Goal: Check status: Check status

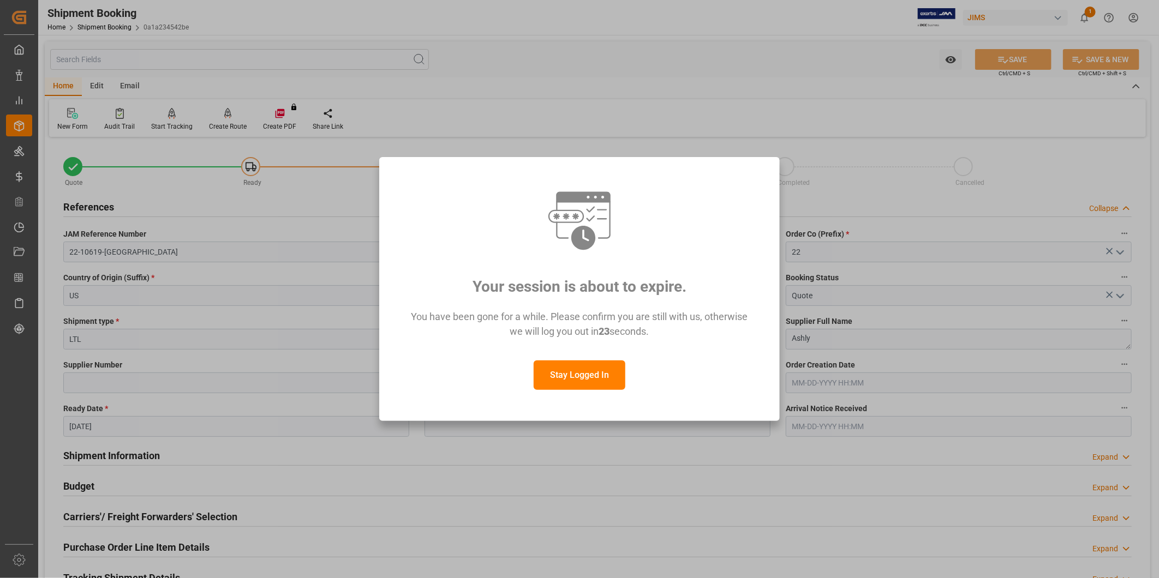
click at [615, 371] on button "Stay Logged In" at bounding box center [580, 375] width 92 height 29
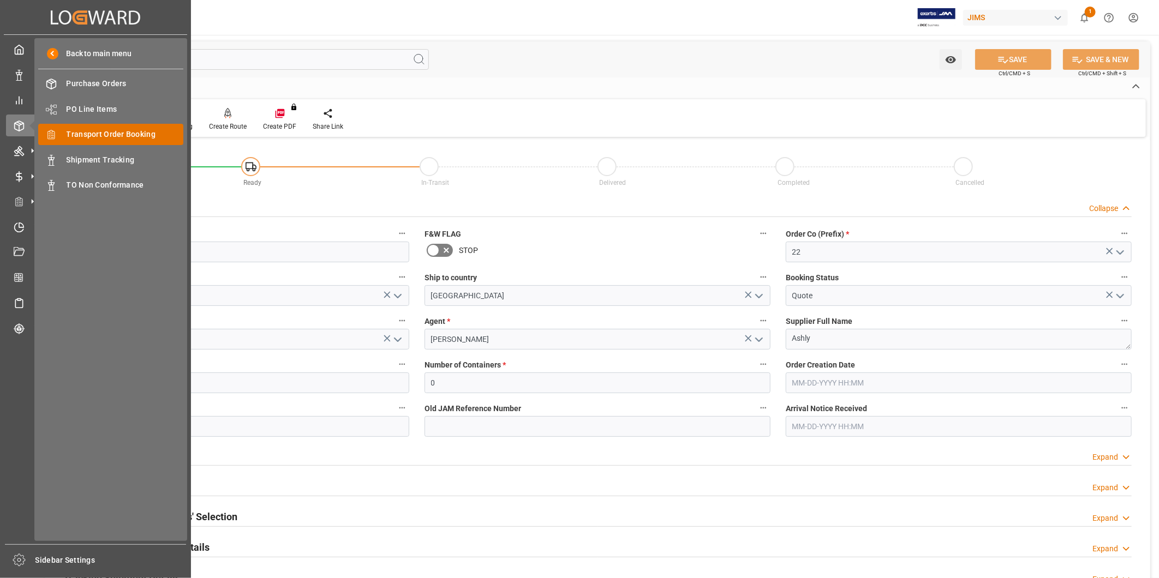
click at [82, 138] on span "Transport Order Booking" at bounding box center [125, 134] width 117 height 11
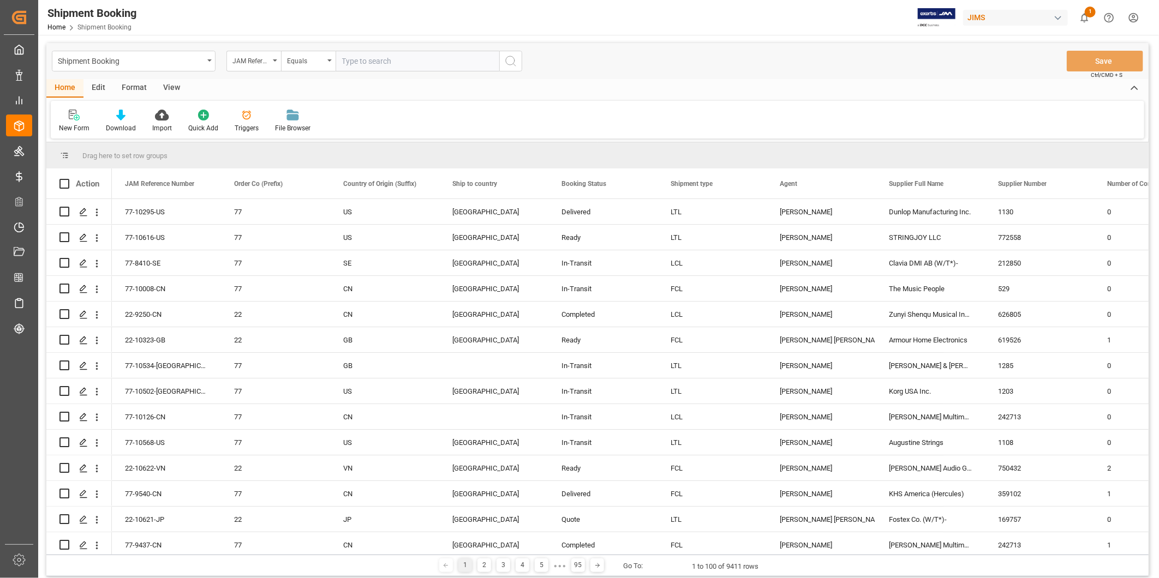
click at [369, 61] on input "text" at bounding box center [418, 61] width 164 height 21
type input "22-9250-CN"
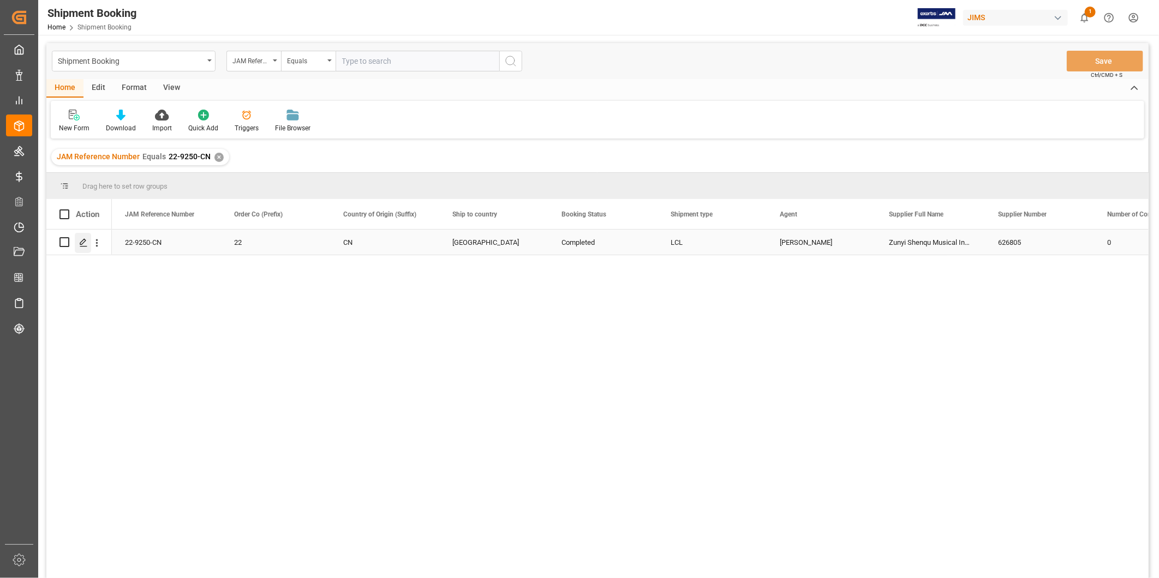
click at [86, 246] on icon "Press SPACE to select this row." at bounding box center [83, 242] width 9 height 9
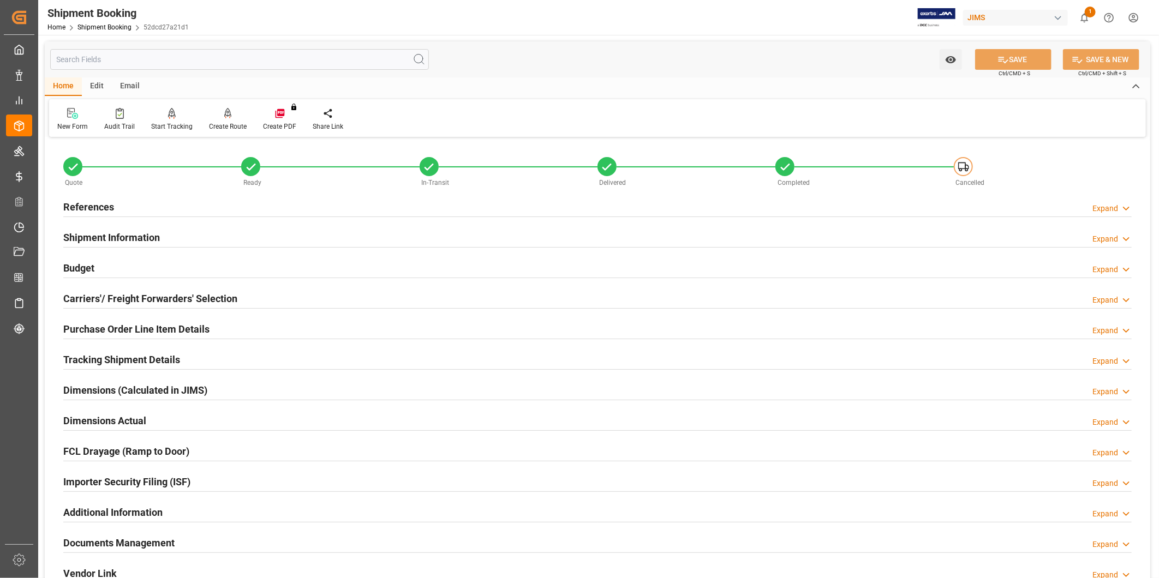
click at [154, 358] on h2 "Tracking Shipment Details" at bounding box center [121, 359] width 117 height 15
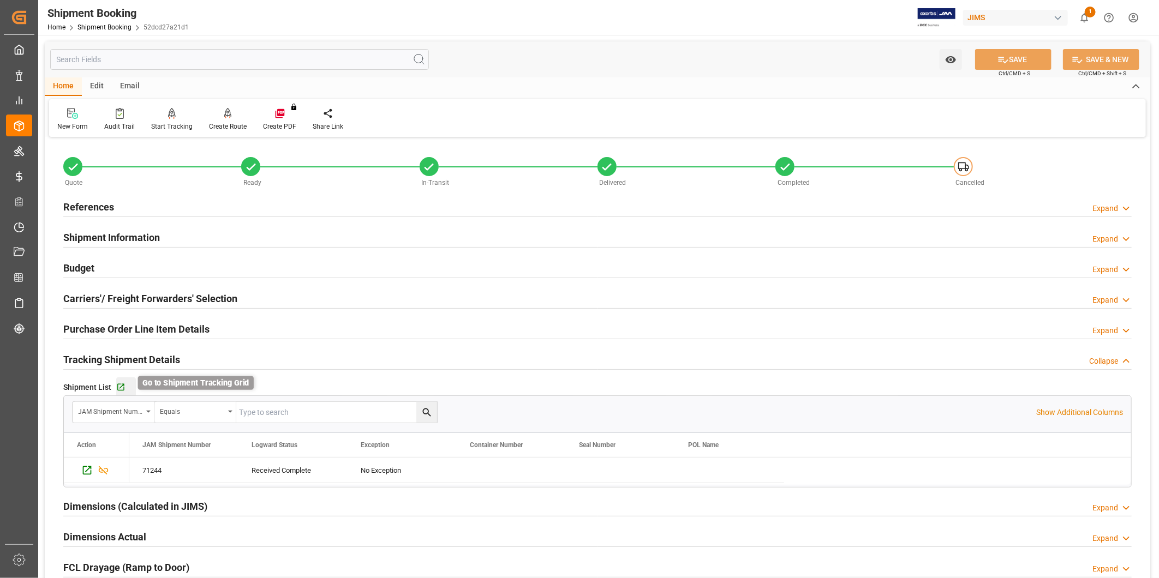
click at [117, 386] on icon "button" at bounding box center [120, 387] width 9 height 9
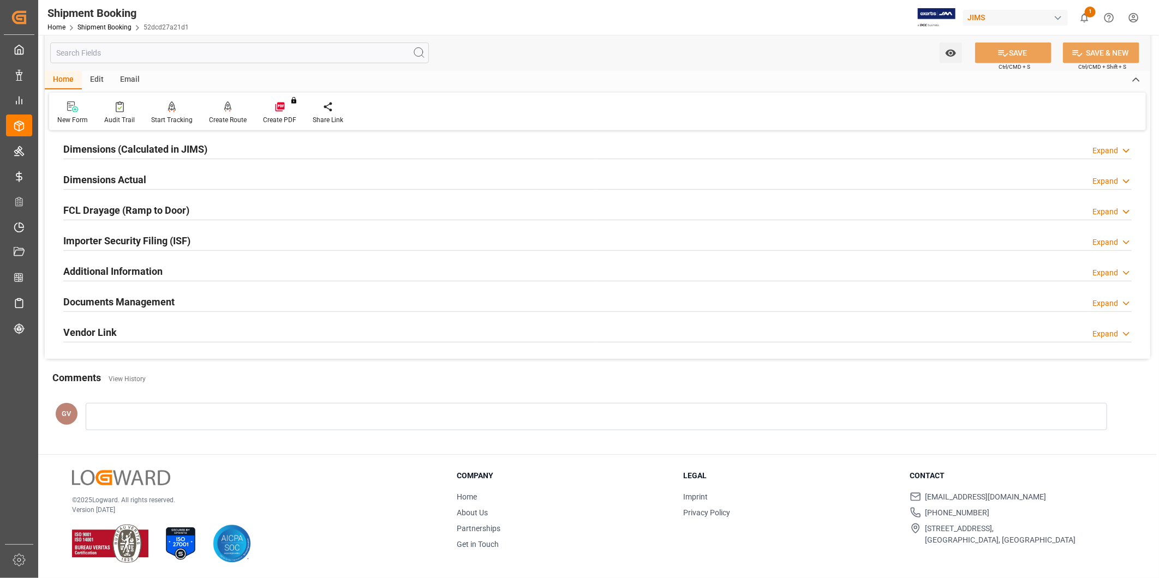
click at [224, 290] on div "Documents Management Expand" at bounding box center [598, 302] width 1084 height 31
click at [222, 297] on div "Documents Management Expand" at bounding box center [597, 301] width 1068 height 21
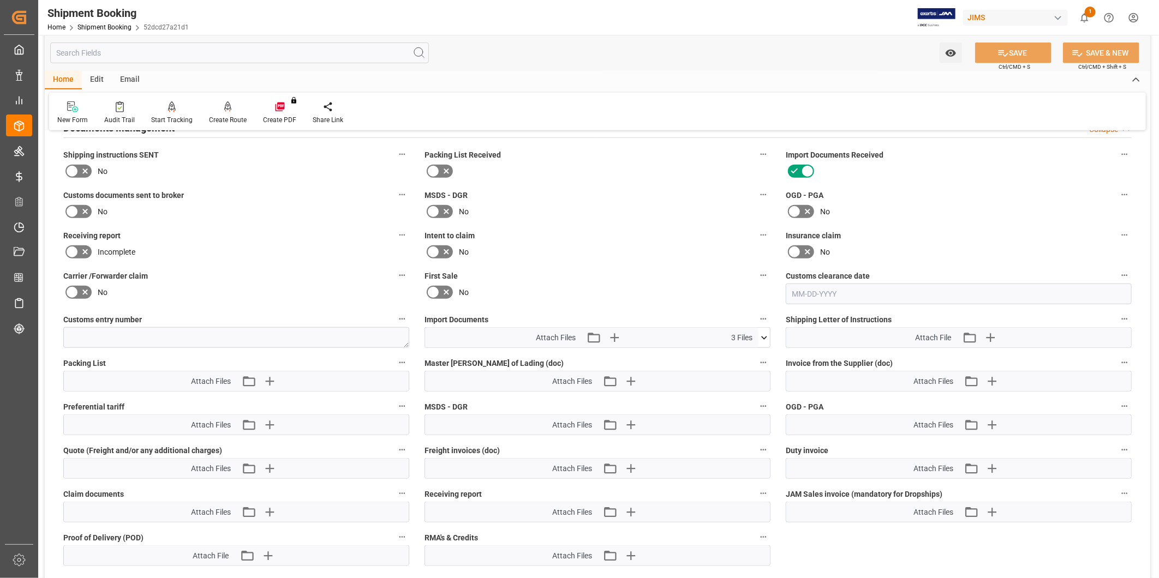
scroll to position [560, 0]
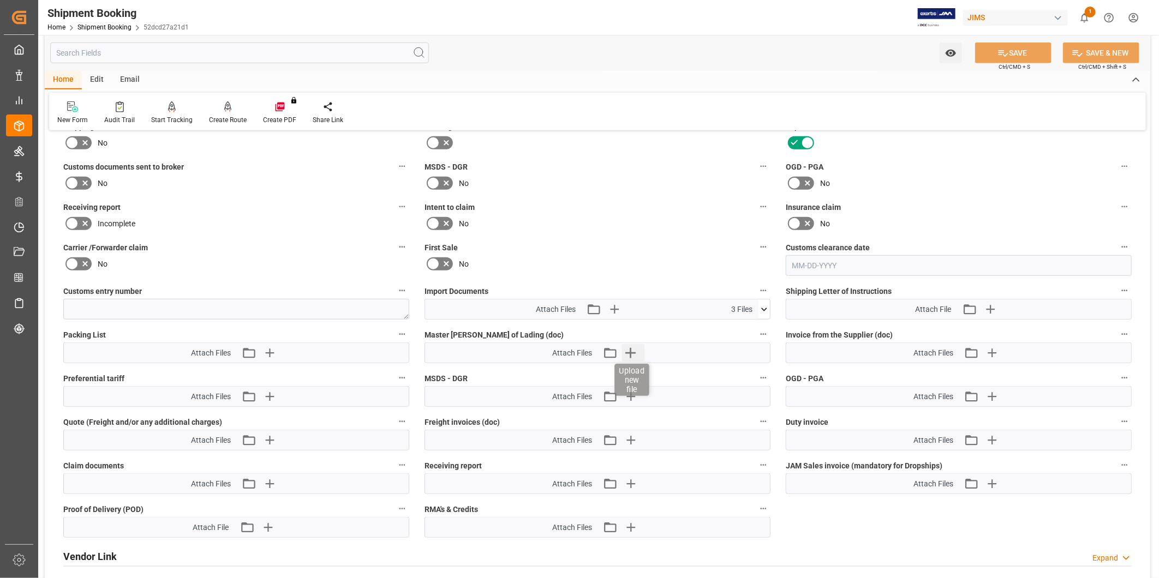
click at [631, 356] on icon "button" at bounding box center [630, 352] width 17 height 17
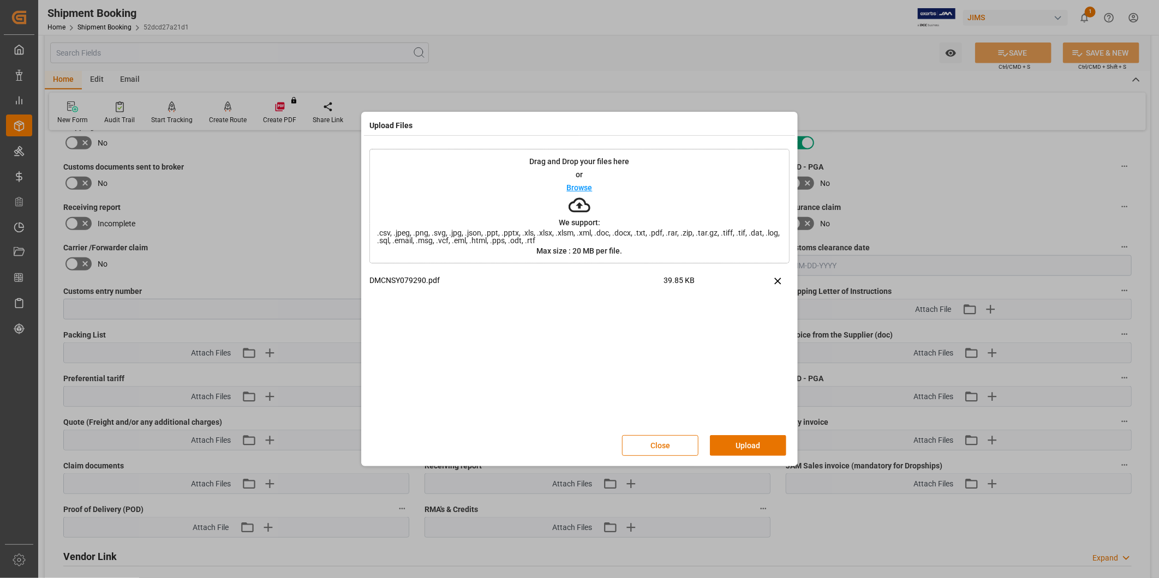
click at [746, 450] on button "Upload" at bounding box center [748, 445] width 76 height 21
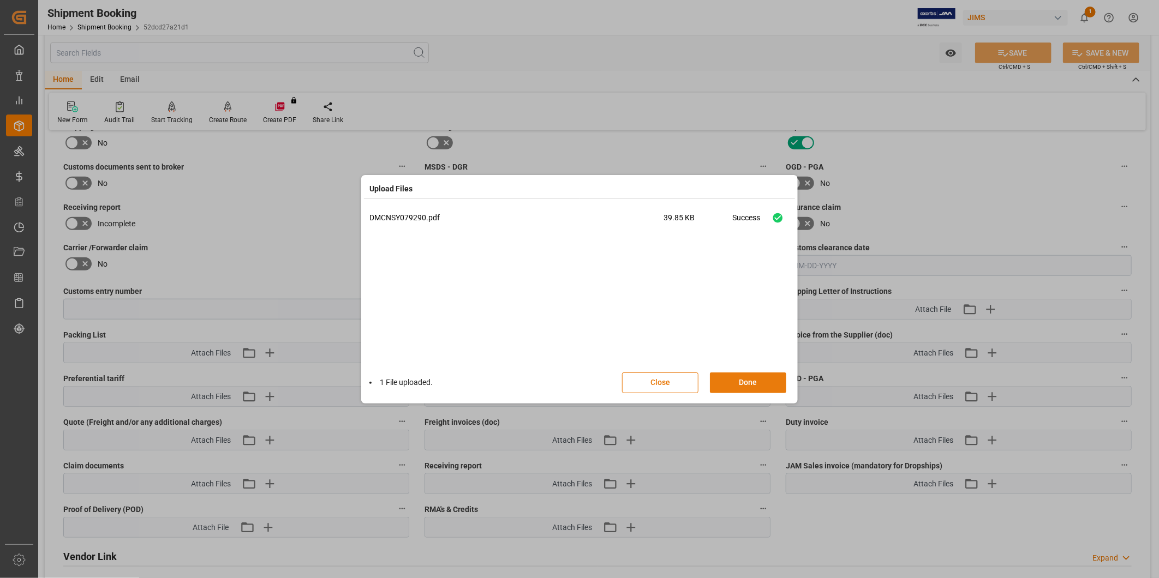
click at [743, 384] on button "Done" at bounding box center [748, 383] width 76 height 21
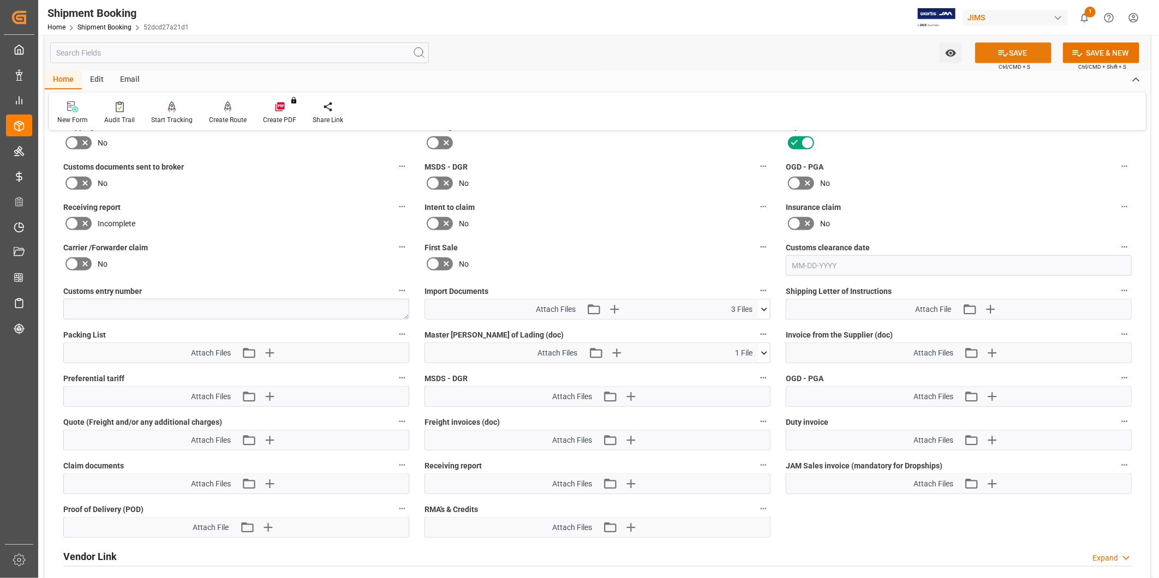
click at [1004, 44] on button "SAVE" at bounding box center [1013, 53] width 76 height 21
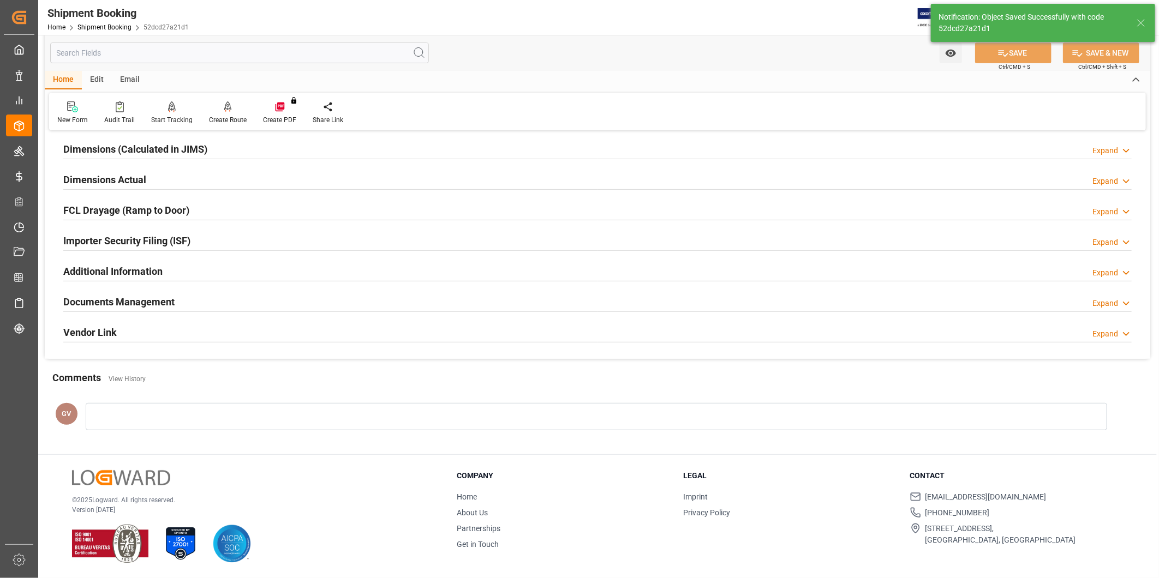
scroll to position [242, 0]
click at [1128, 300] on icon at bounding box center [1126, 303] width 11 height 11
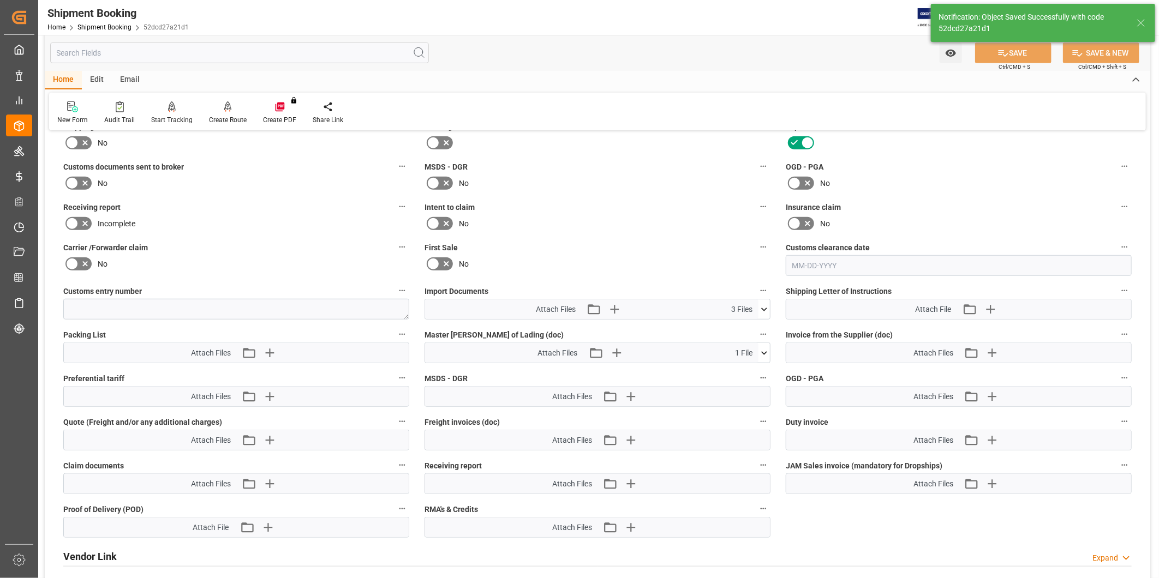
scroll to position [666, 0]
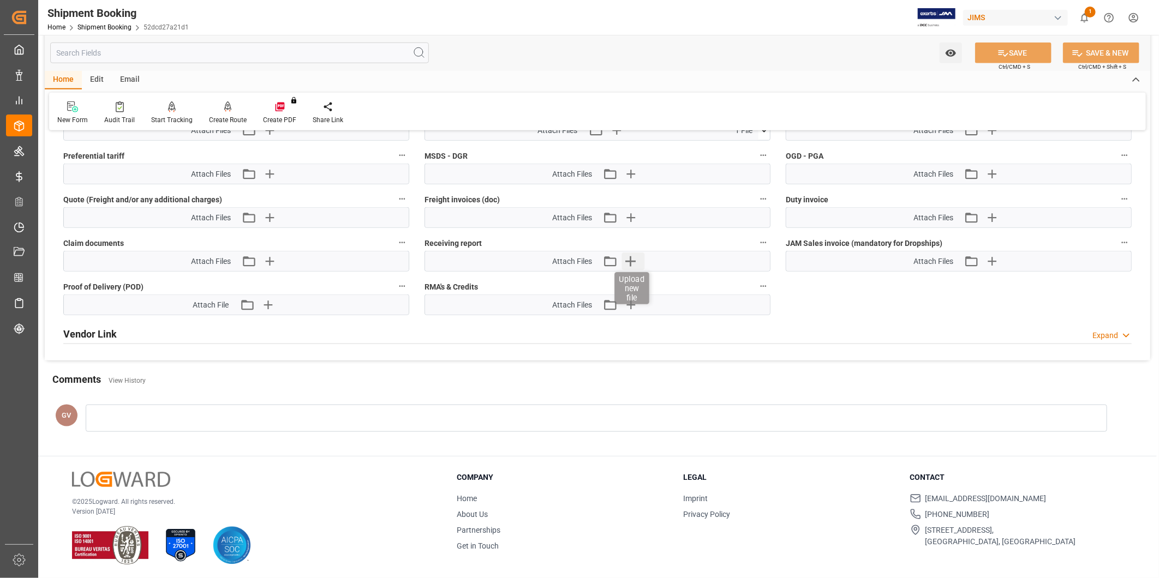
click at [632, 260] on icon "button" at bounding box center [630, 261] width 17 height 17
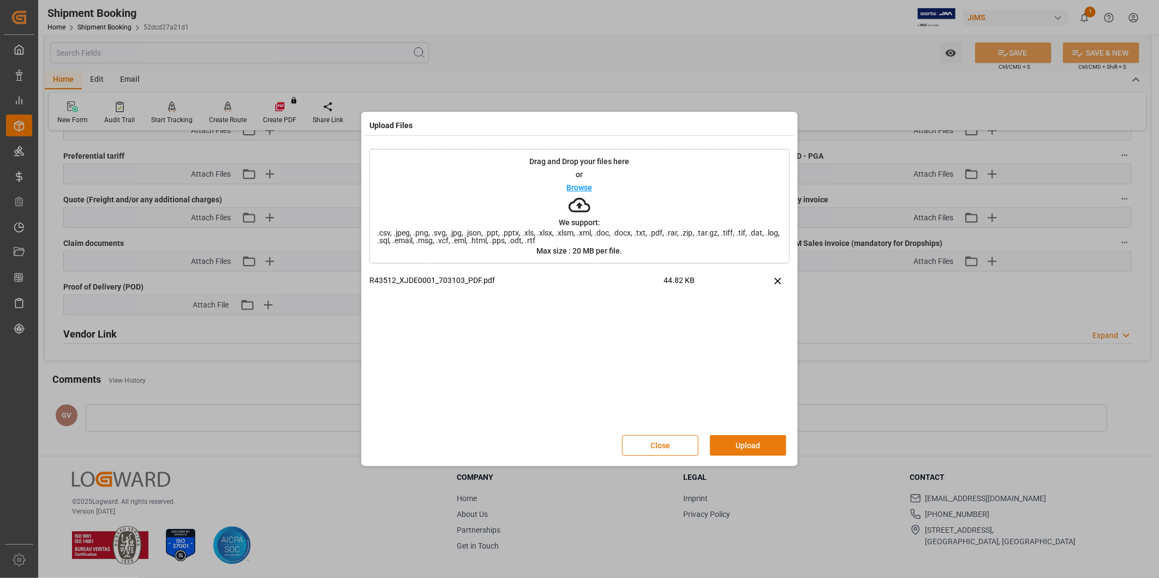
click at [762, 442] on button "Upload" at bounding box center [748, 445] width 76 height 21
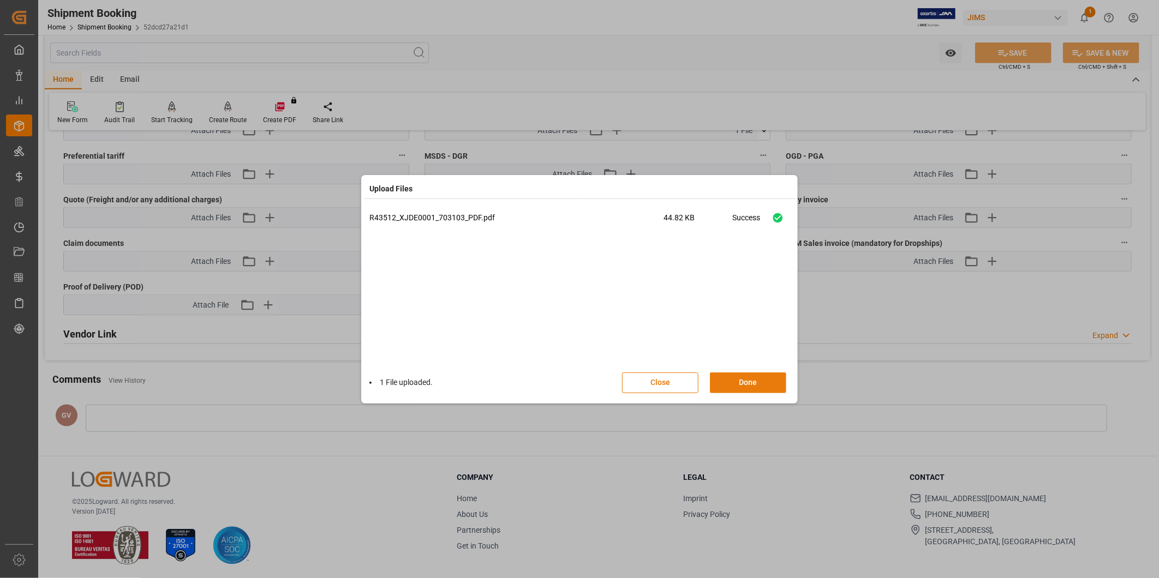
click at [755, 380] on button "Done" at bounding box center [748, 383] width 76 height 21
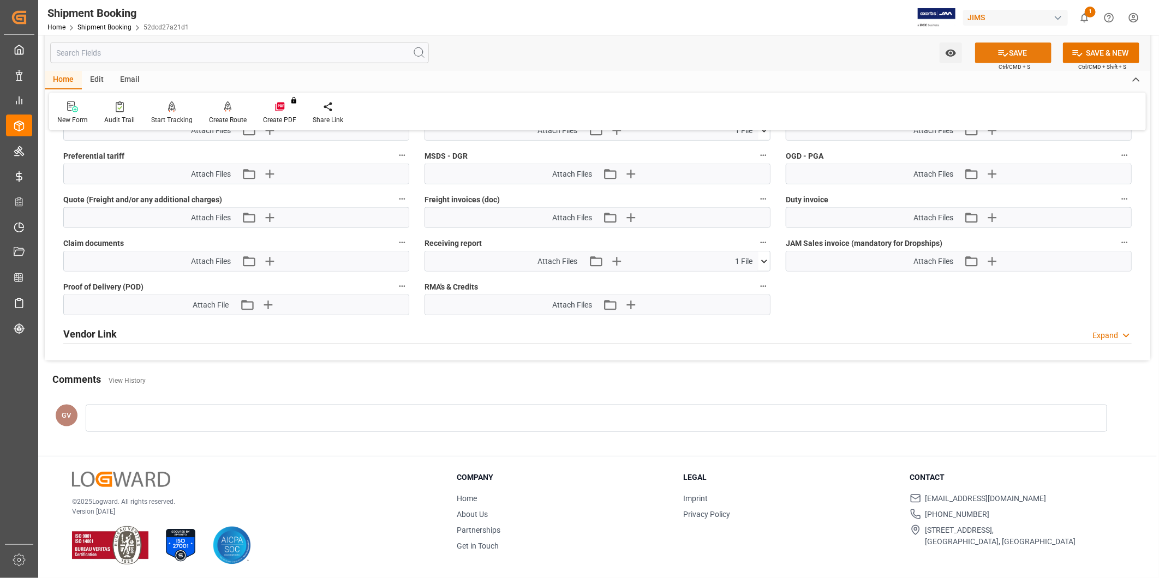
click at [1025, 55] on button "SAVE" at bounding box center [1013, 53] width 76 height 21
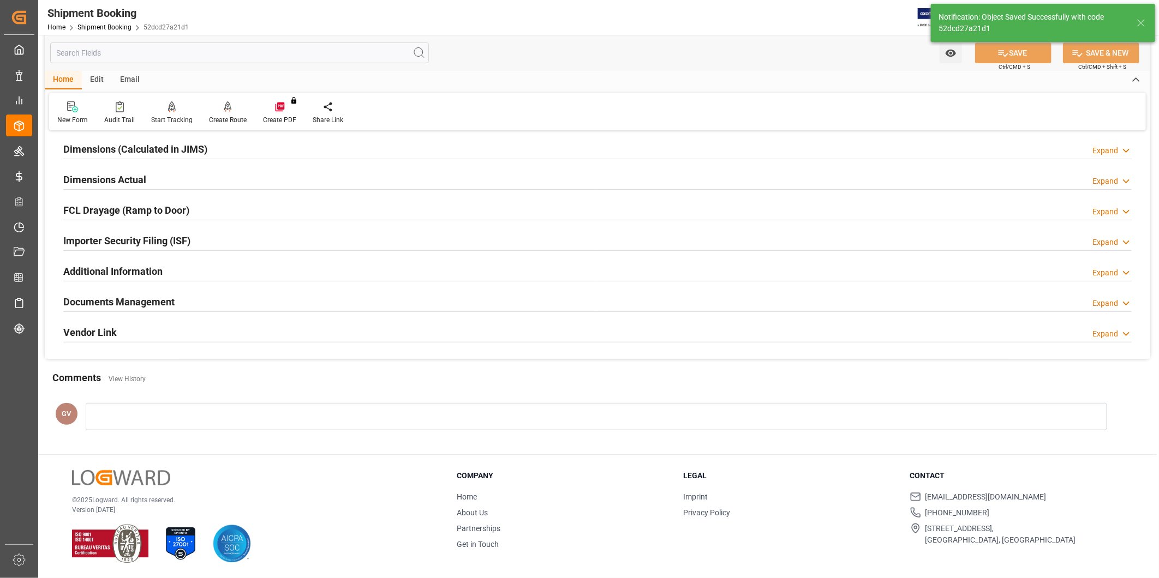
scroll to position [242, 0]
click at [273, 301] on div "Documents Management Expand" at bounding box center [597, 301] width 1068 height 21
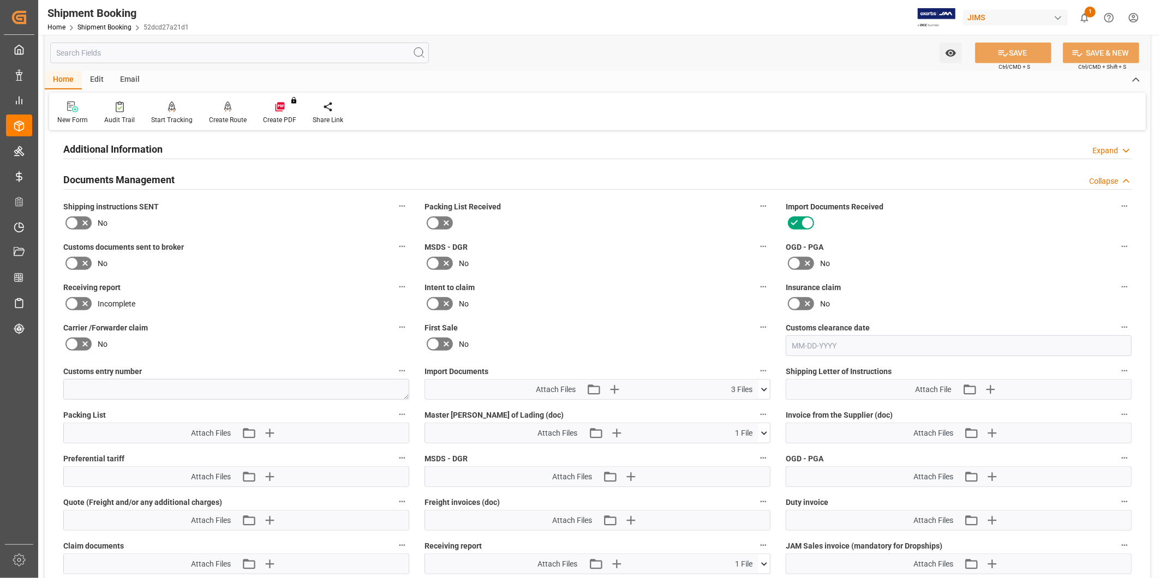
scroll to position [363, 0]
click at [279, 433] on button "Upload new file" at bounding box center [272, 433] width 23 height 17
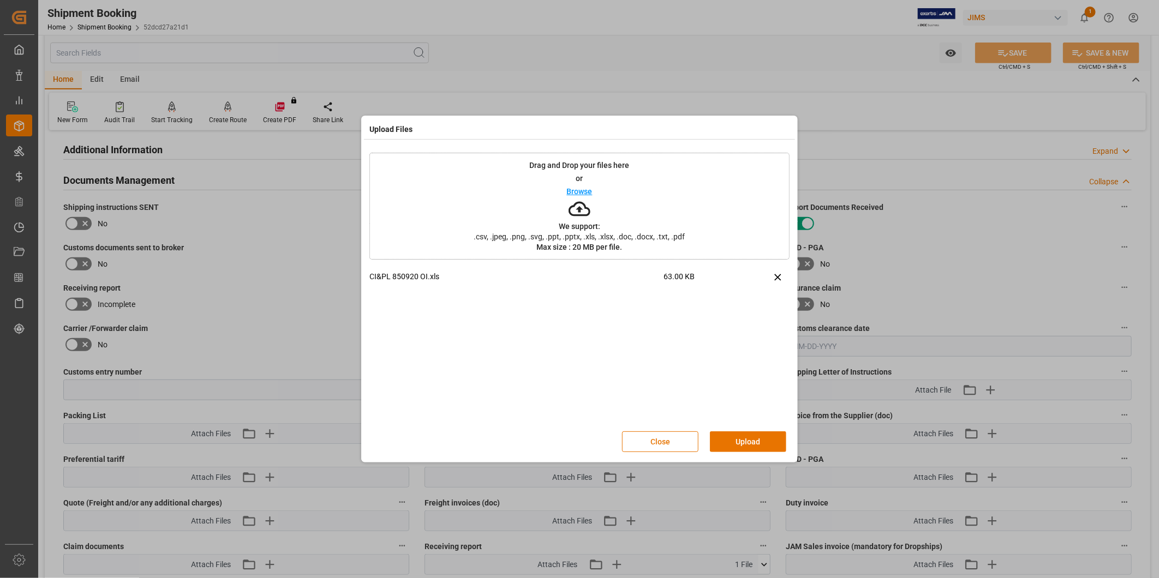
click at [750, 438] on button "Upload" at bounding box center [748, 442] width 76 height 21
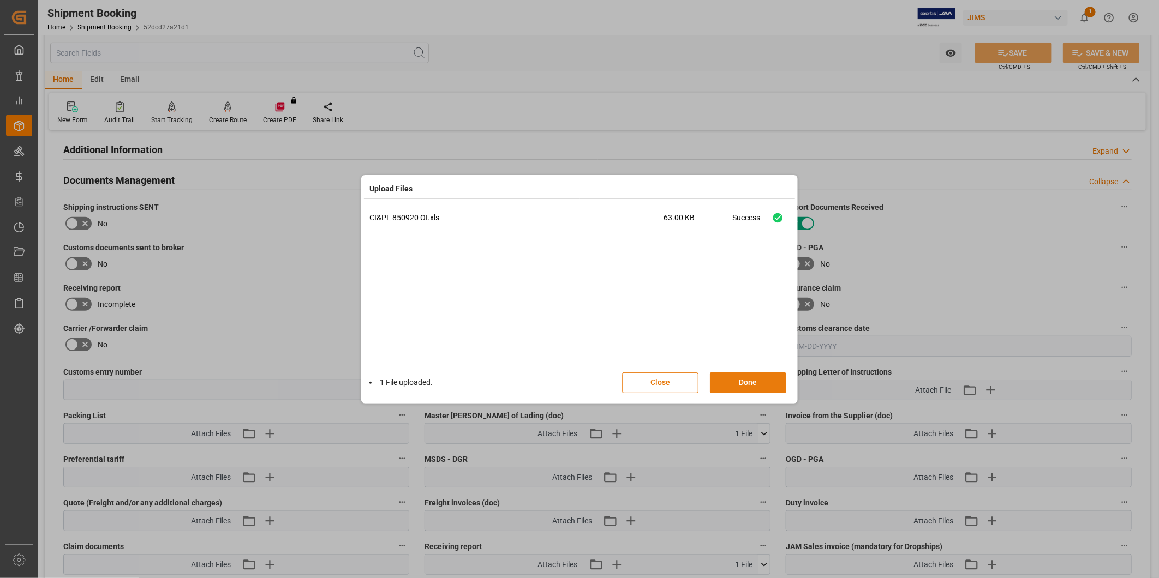
click at [751, 382] on button "Done" at bounding box center [748, 383] width 76 height 21
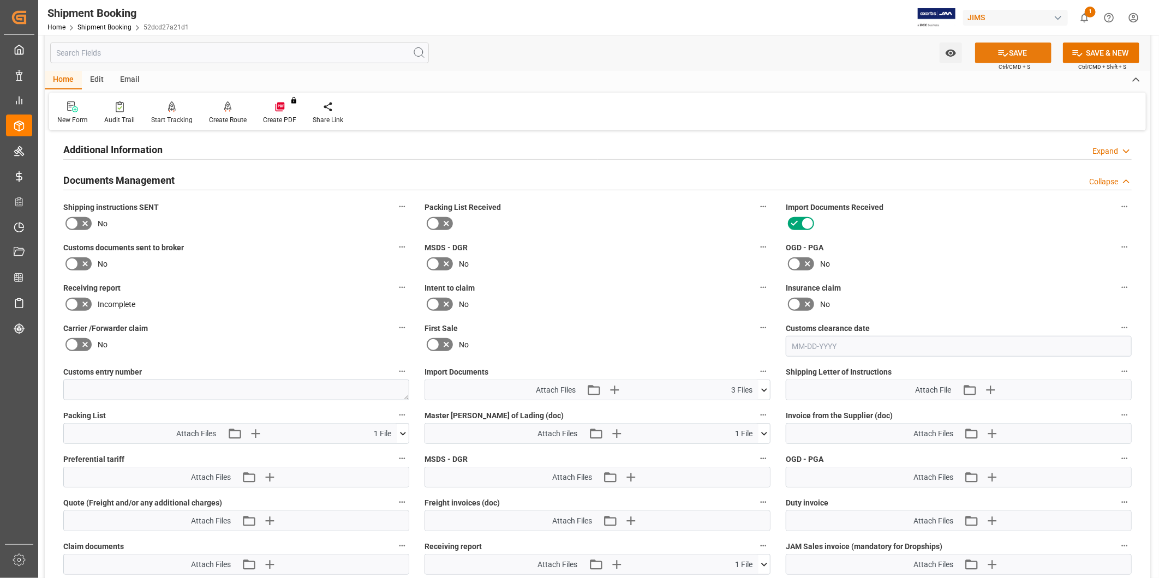
click at [1008, 56] on button "SAVE" at bounding box center [1013, 53] width 76 height 21
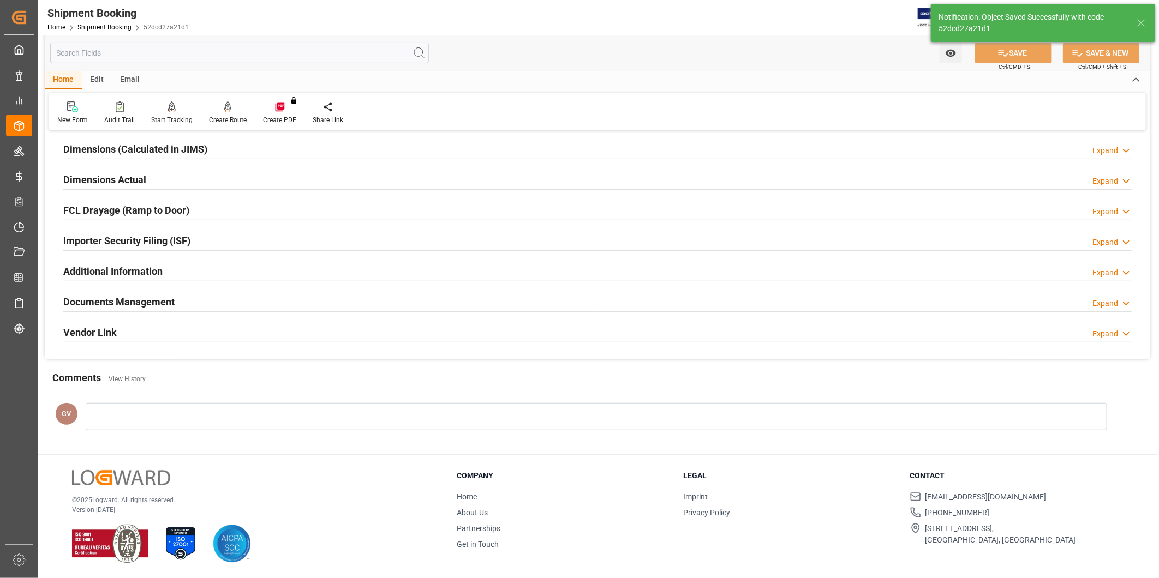
scroll to position [242, 0]
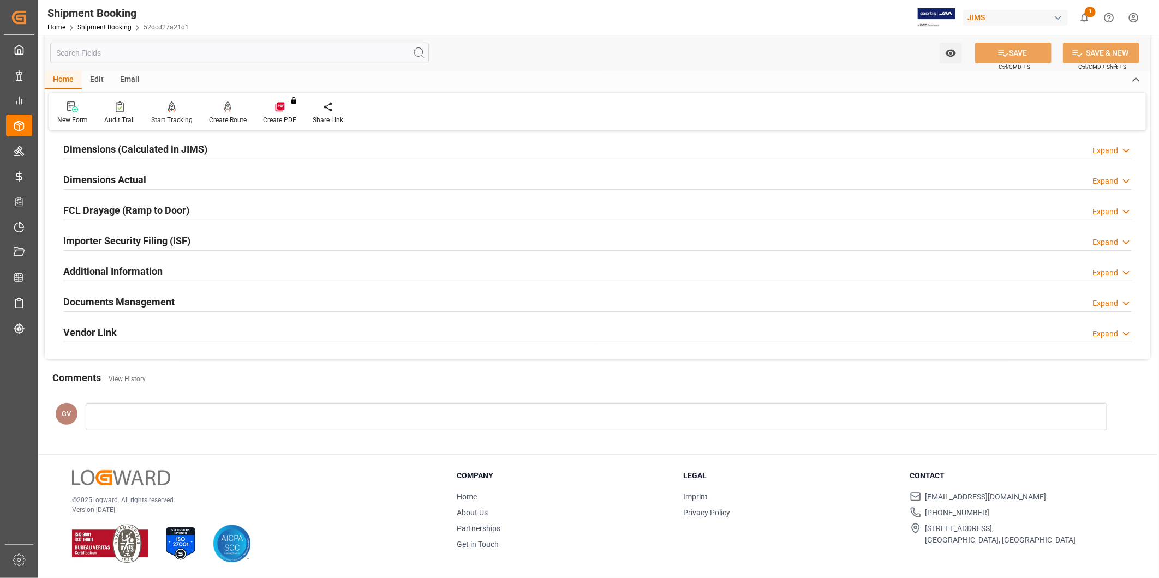
click at [584, 73] on div "Home Edit Email" at bounding box center [597, 80] width 1105 height 19
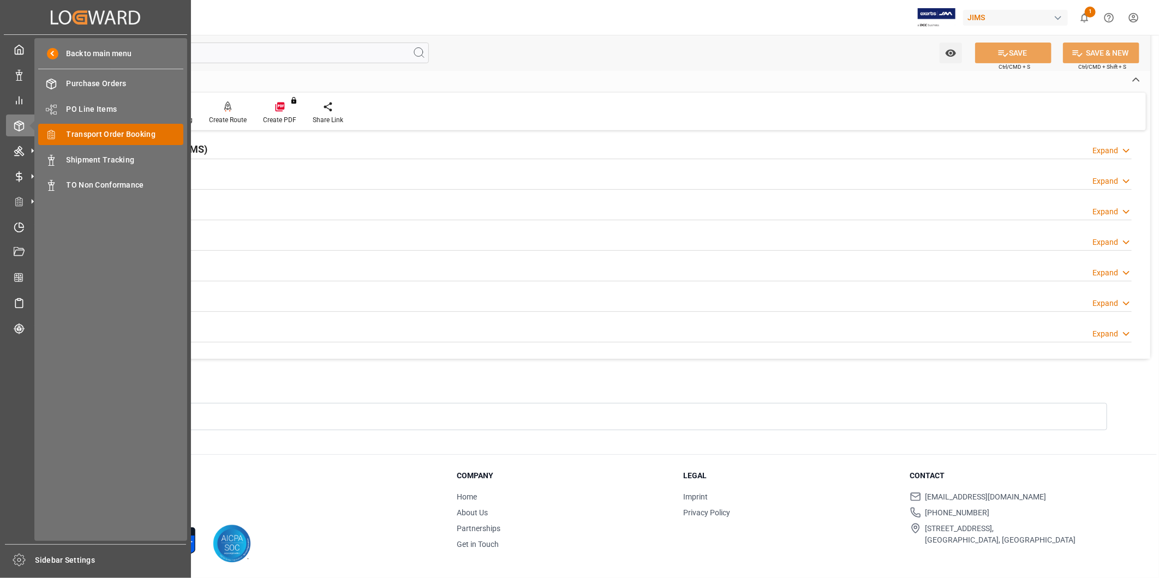
click at [89, 135] on span "Transport Order Booking" at bounding box center [125, 134] width 117 height 11
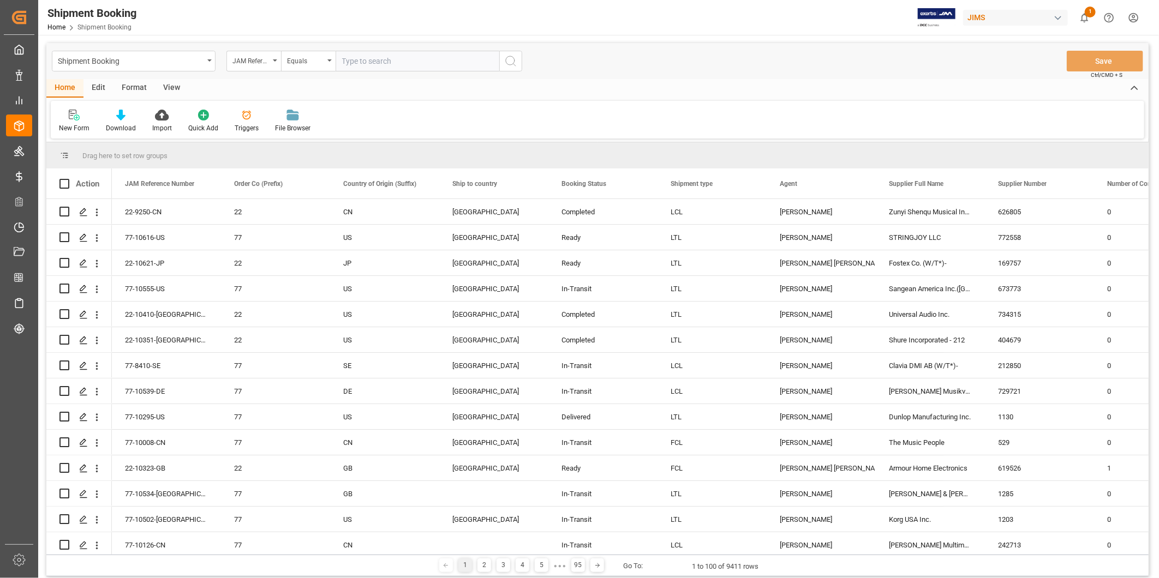
click at [380, 67] on input "text" at bounding box center [418, 61] width 164 height 21
paste input "22-10600-US"
type input "22-10600-US"
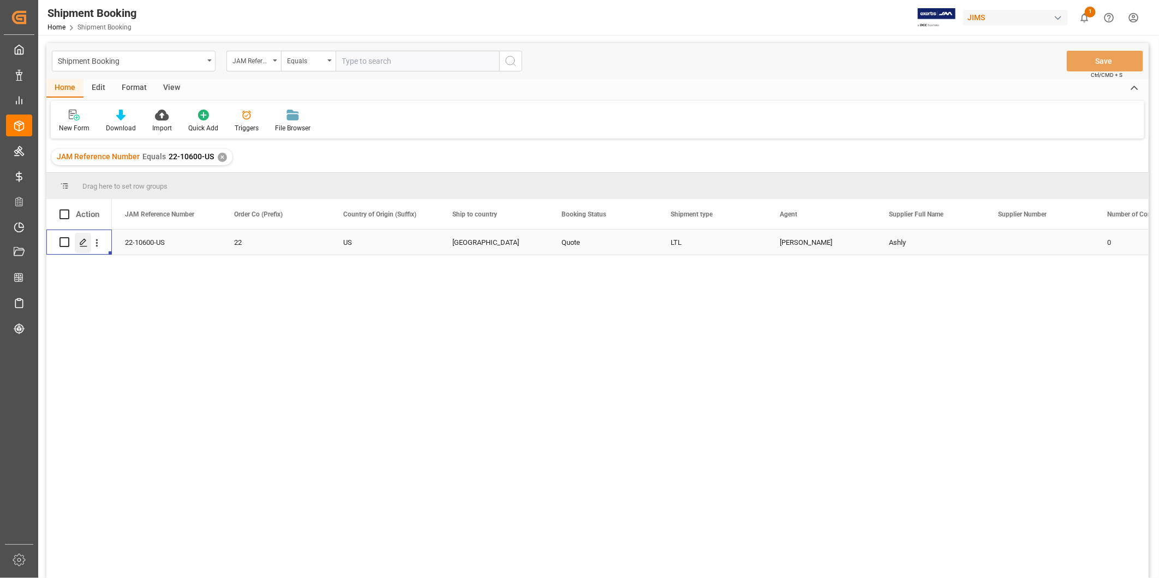
click at [87, 238] on icon "Press SPACE to select this row." at bounding box center [83, 242] width 9 height 9
click at [162, 91] on div "View" at bounding box center [171, 88] width 33 height 19
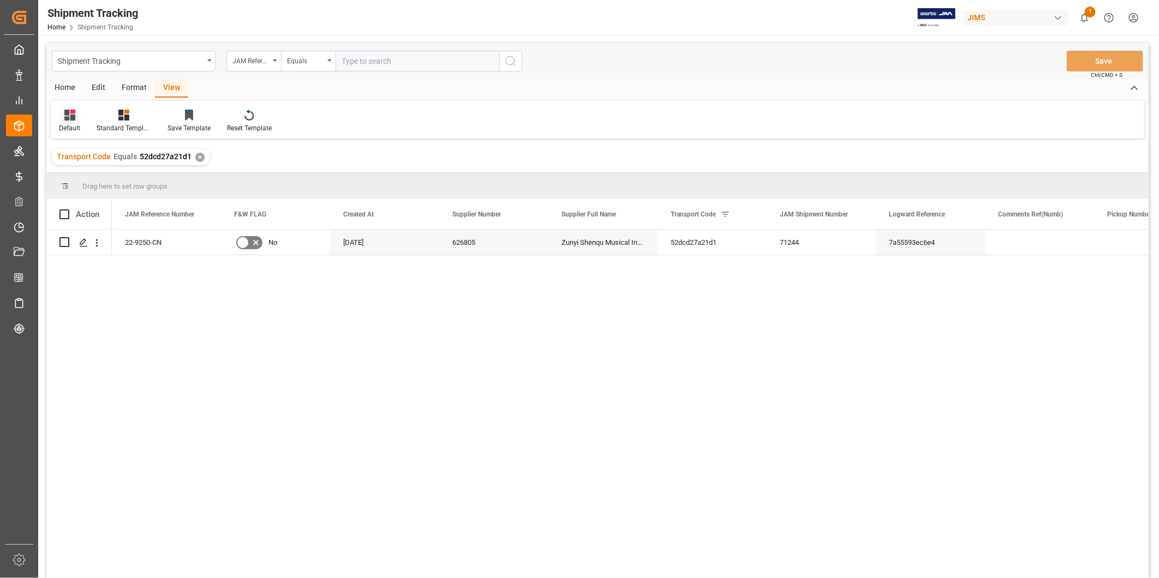
click at [71, 119] on icon at bounding box center [69, 115] width 11 height 11
click at [90, 195] on div "USADROPSHIP" at bounding box center [111, 198] width 95 height 11
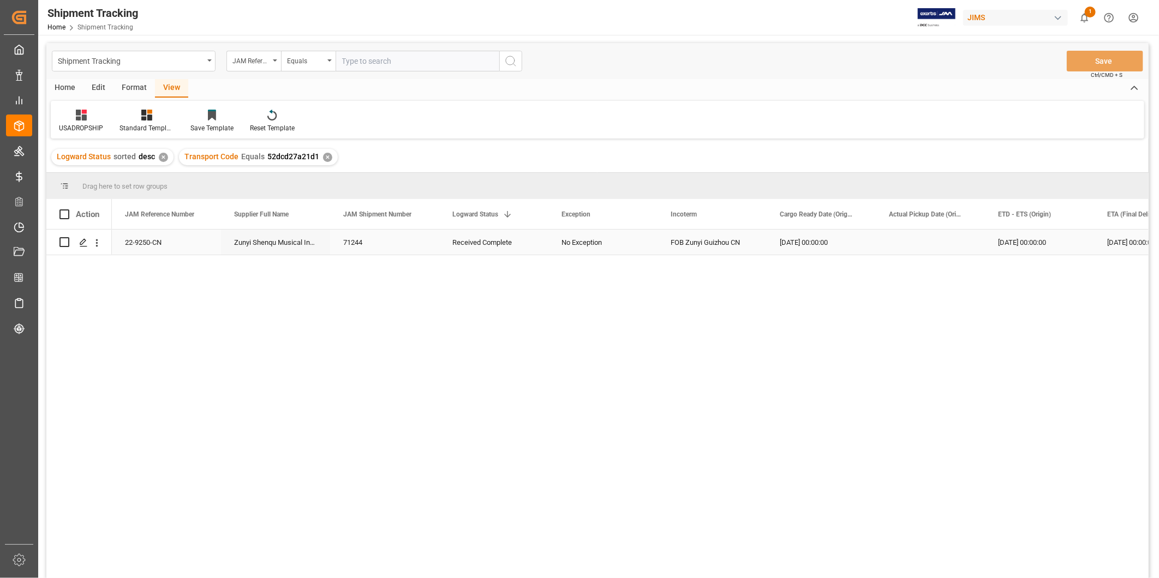
click at [937, 239] on div "Press SPACE to select this row." at bounding box center [930, 242] width 109 height 25
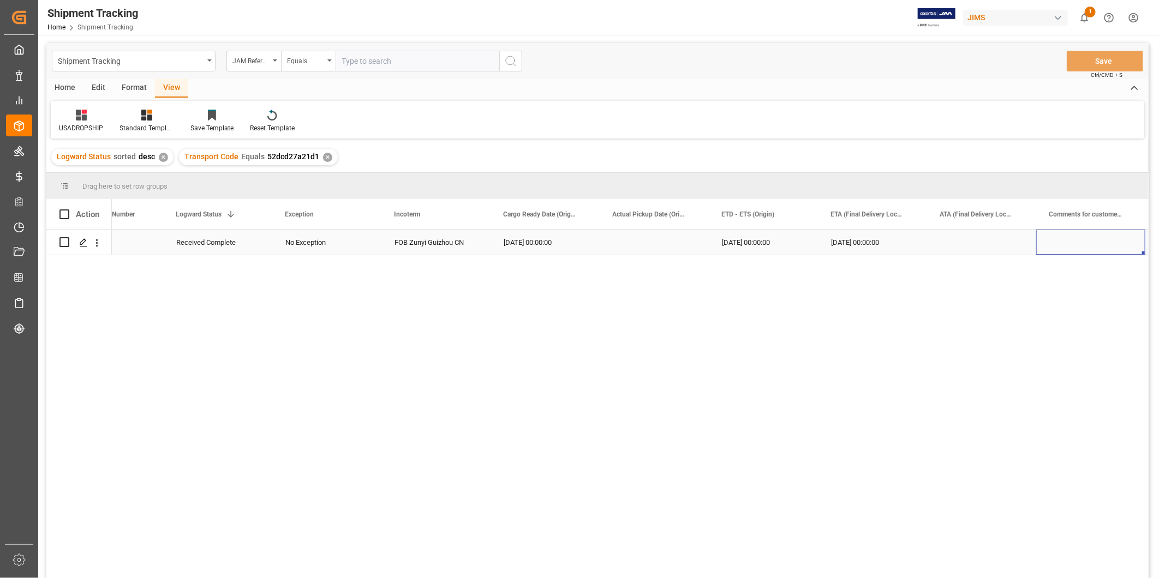
scroll to position [0, 382]
click at [181, 83] on div "View" at bounding box center [171, 88] width 33 height 19
click at [74, 122] on div "USADROPSHIP" at bounding box center [81, 121] width 61 height 24
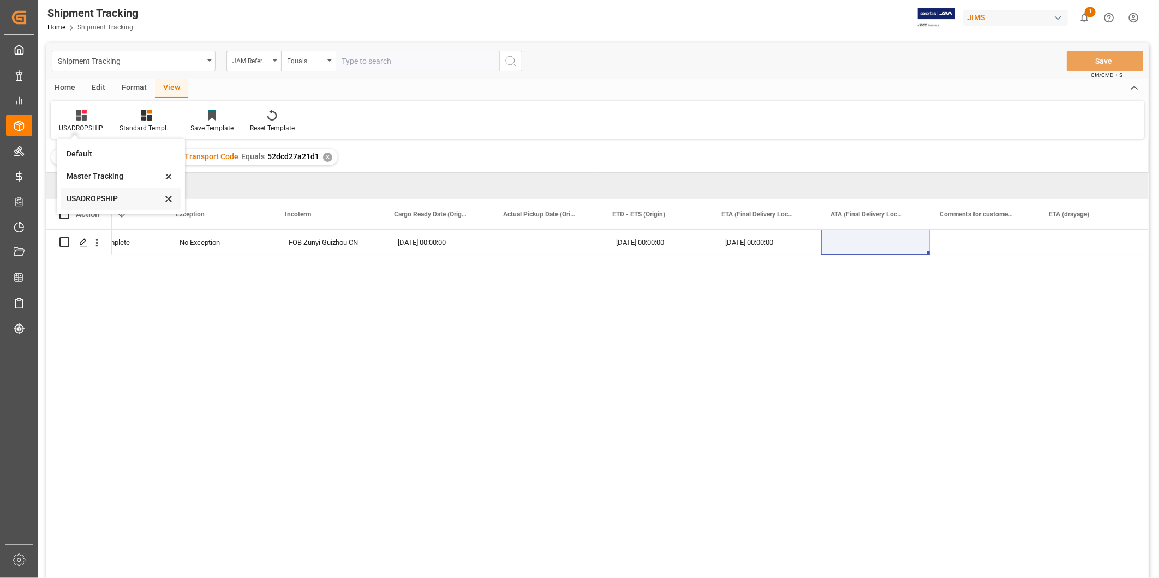
click at [92, 204] on div "USADROPSHIP" at bounding box center [114, 198] width 95 height 11
click at [762, 242] on div "08-20-2025 00:00:00" at bounding box center [766, 242] width 109 height 25
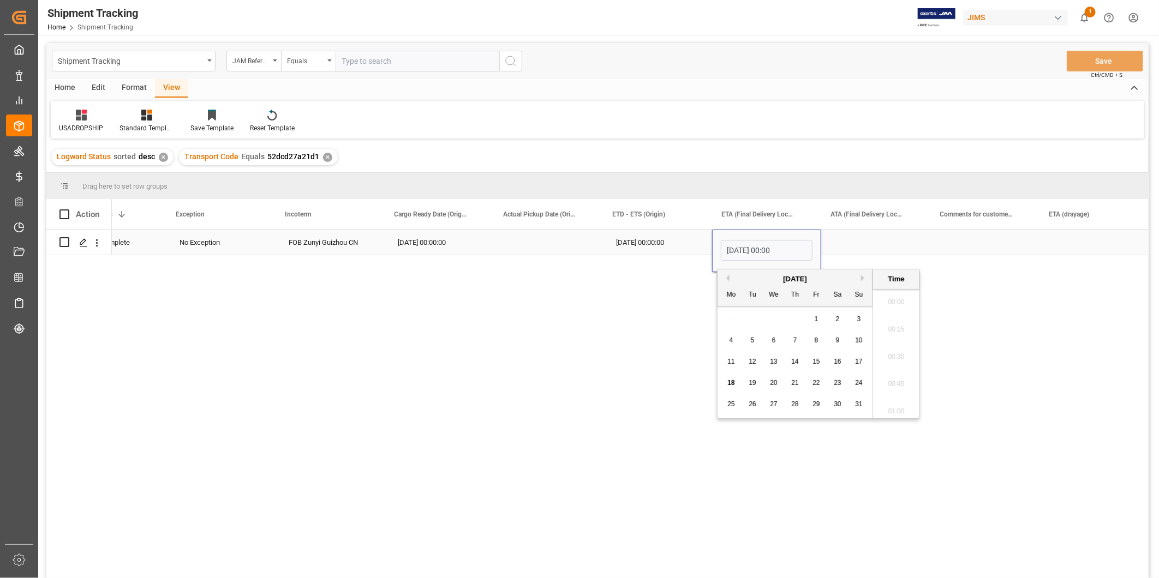
scroll to position [1122, 0]
click at [841, 367] on div "16" at bounding box center [838, 362] width 14 height 13
type input "08-16-2025 00:00"
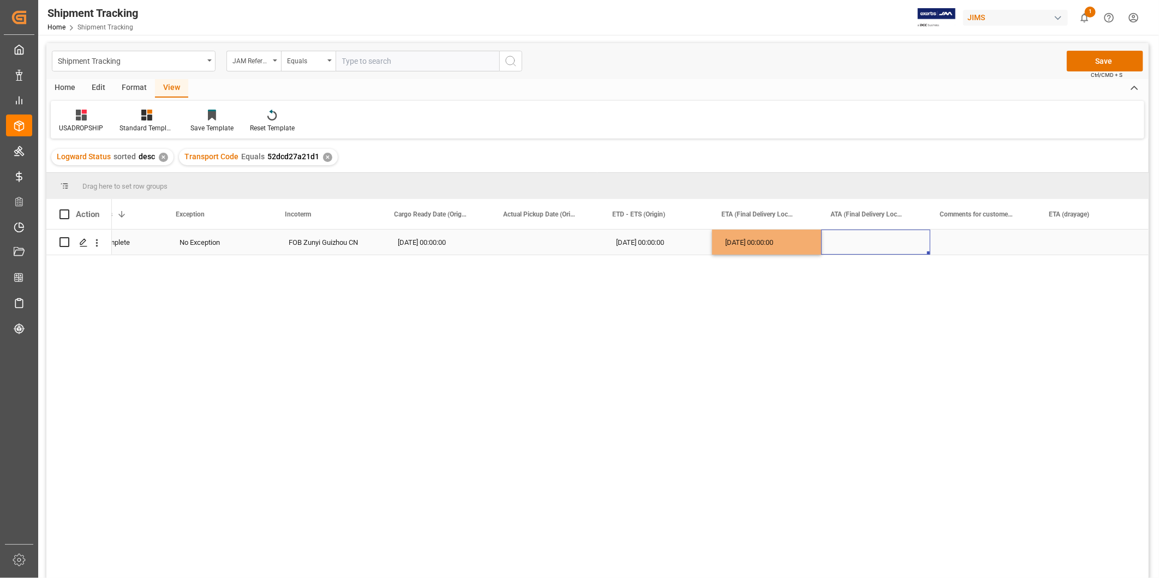
click at [865, 239] on div "Press SPACE to select this row." at bounding box center [875, 242] width 109 height 25
click at [799, 244] on div "08-16-2025 00:00:00" at bounding box center [766, 242] width 109 height 25
click at [847, 241] on div "Press SPACE to select this row." at bounding box center [875, 242] width 109 height 25
click at [541, 241] on div "Press SPACE to select this row." at bounding box center [548, 242] width 109 height 25
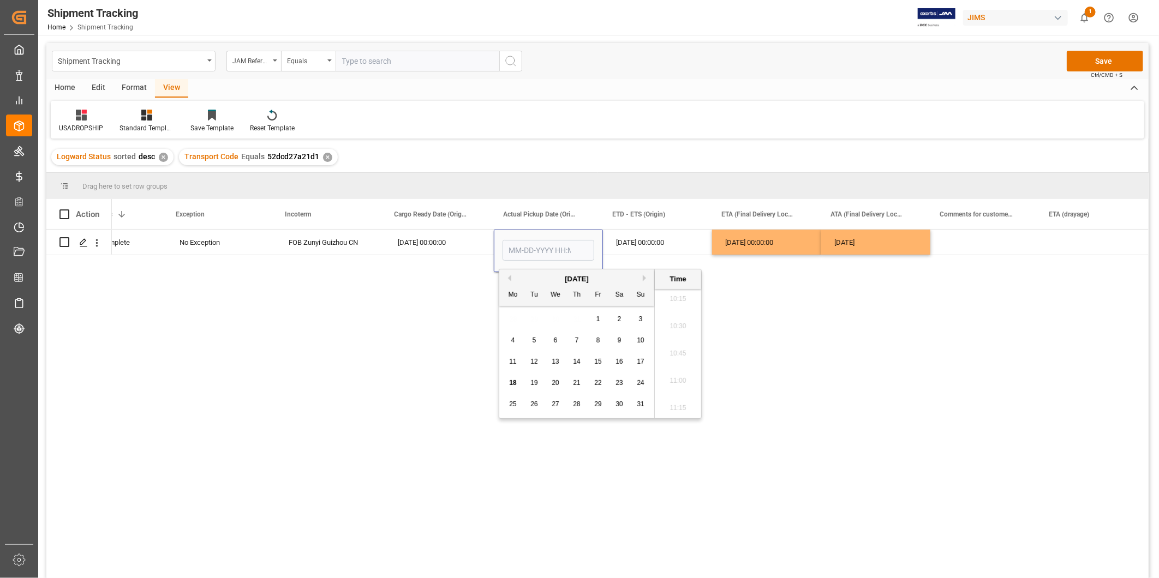
click at [580, 363] on span "14" at bounding box center [576, 362] width 7 height 8
type input "08-14-2025 00:00"
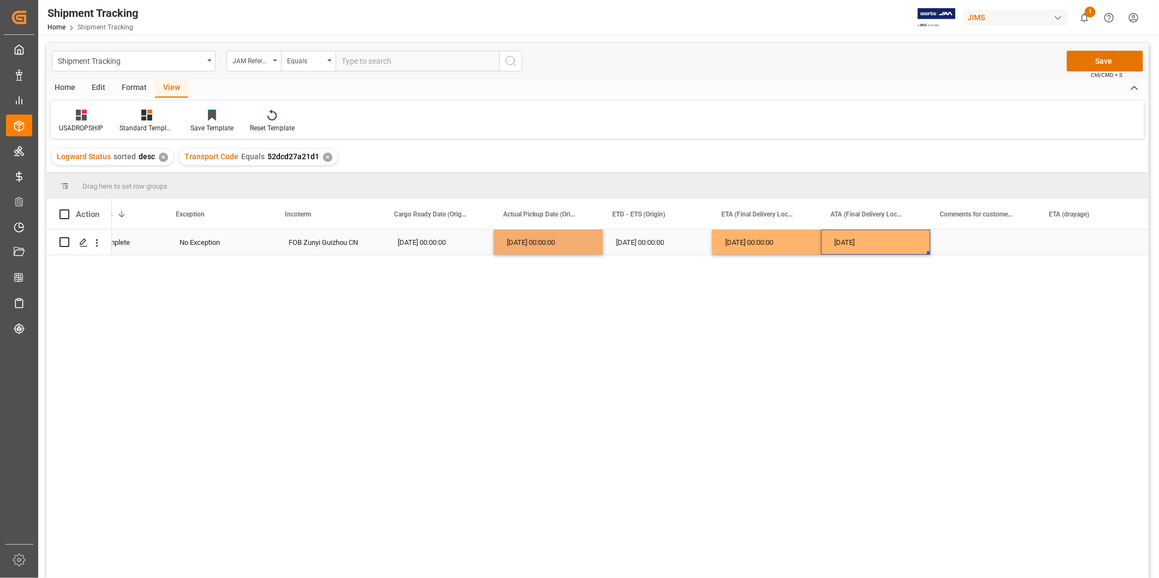
click at [875, 242] on div "08-16-2025" at bounding box center [875, 242] width 109 height 25
click at [1108, 72] on span "Ctrl/CMD + S" at bounding box center [1107, 75] width 32 height 8
click at [1098, 51] on button "Save" at bounding box center [1105, 61] width 76 height 21
